Goal: Task Accomplishment & Management: Manage account settings

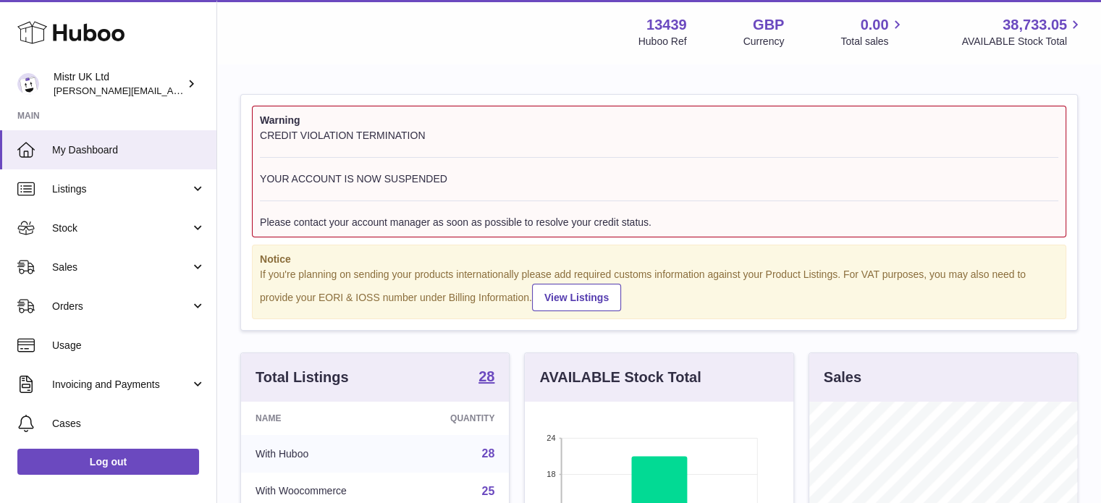
scroll to position [226, 271]
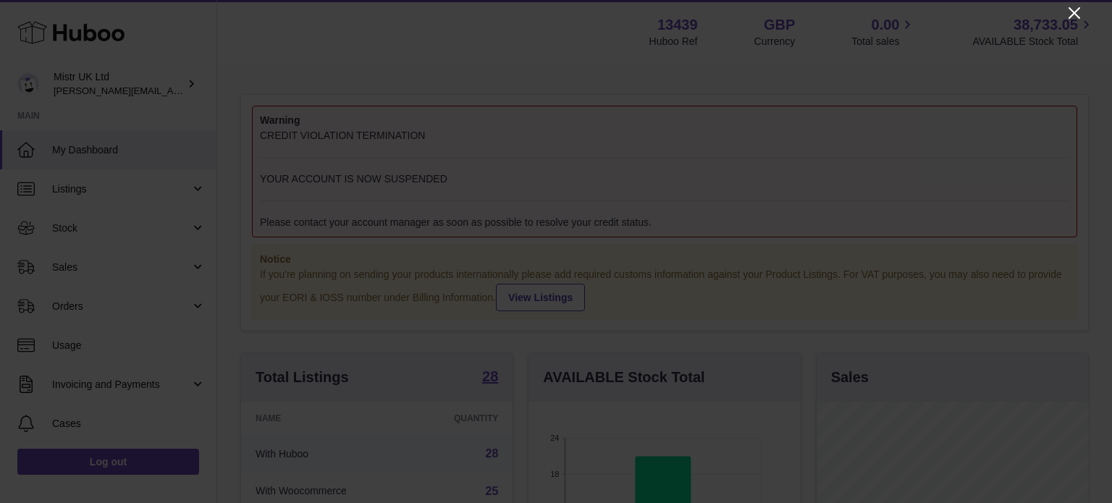
click at [1075, 11] on icon "Close" at bounding box center [1075, 13] width 12 height 12
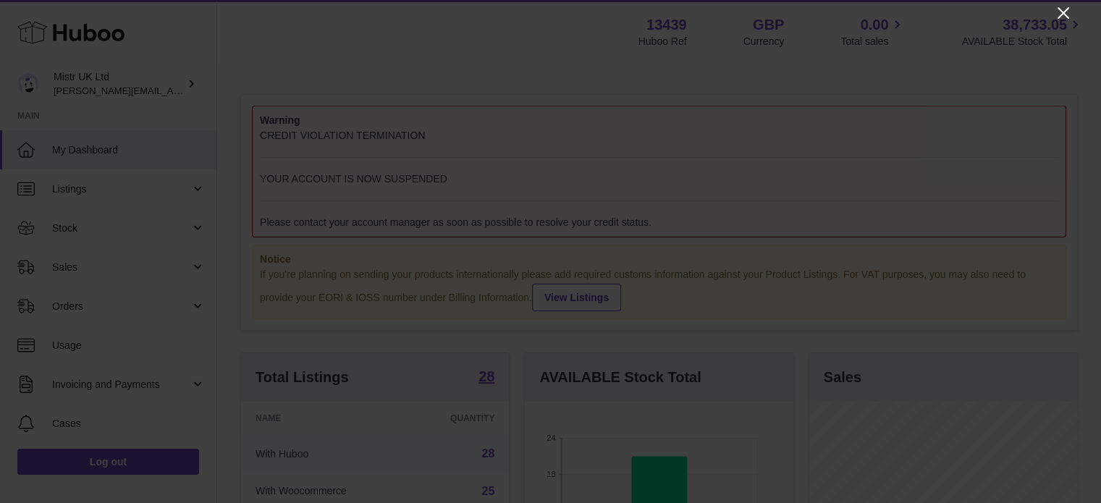
scroll to position [723762, 723719]
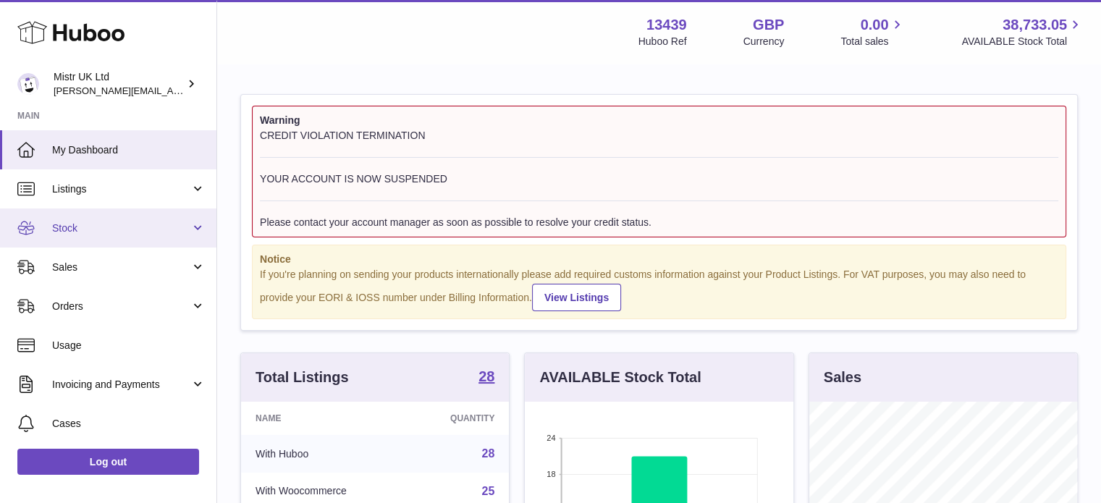
click at [95, 227] on span "Stock" at bounding box center [121, 229] width 138 height 14
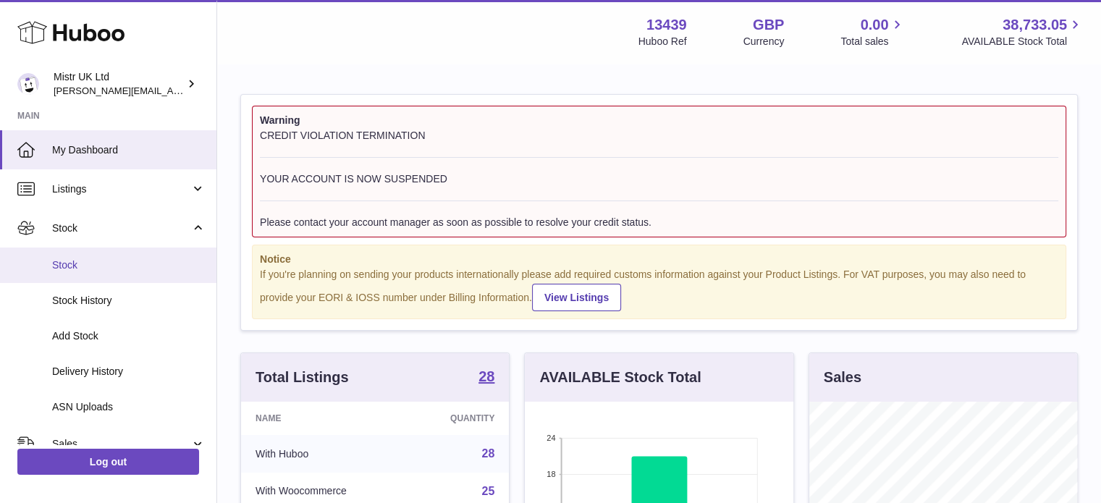
click at [72, 266] on span "Stock" at bounding box center [128, 265] width 153 height 14
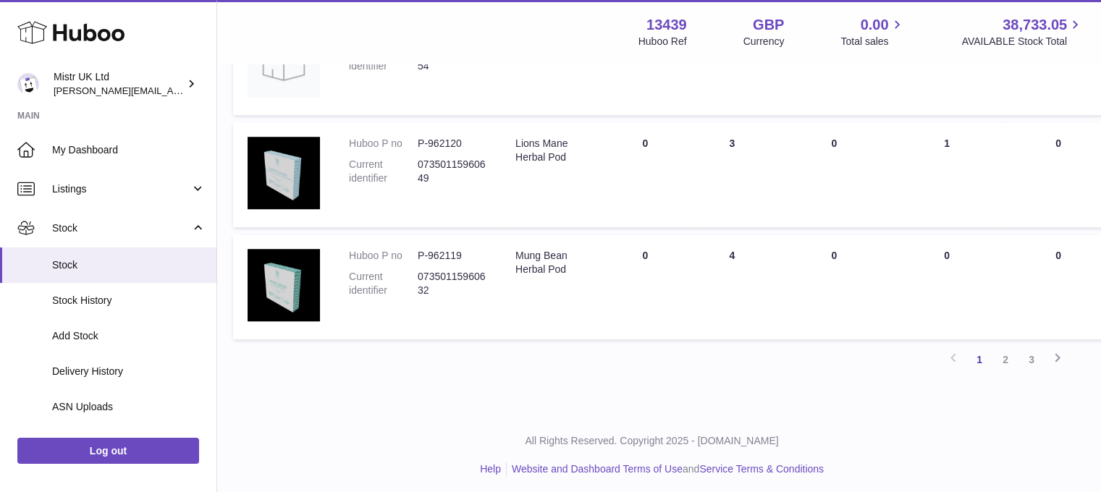
scroll to position [1068, 7]
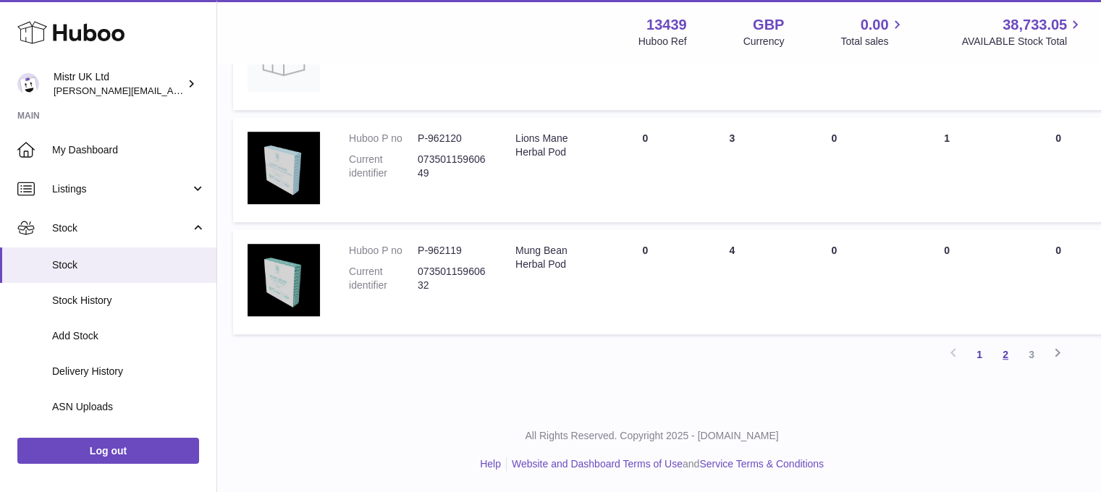
click at [1004, 354] on link "2" at bounding box center [1006, 355] width 26 height 26
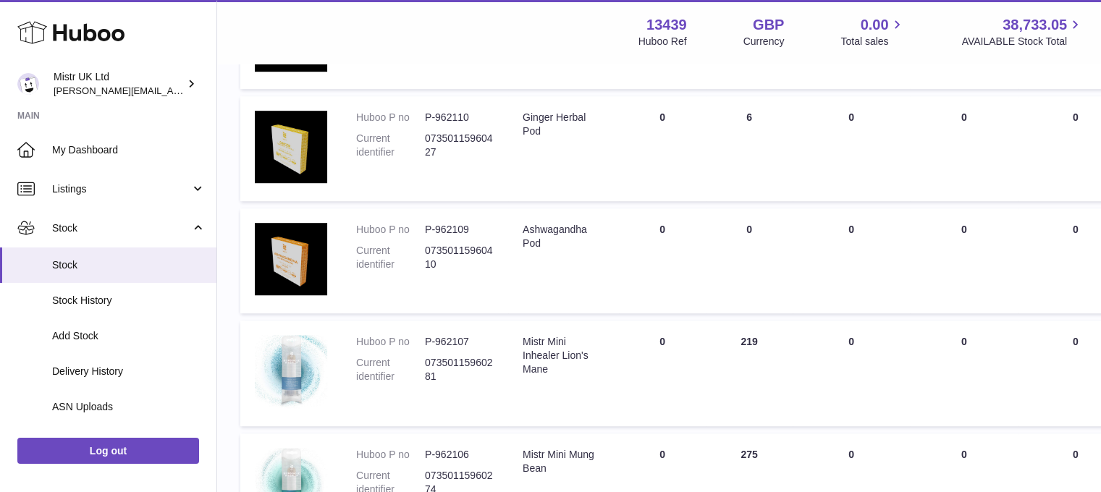
scroll to position [870, 0]
